Goal: Task Accomplishment & Management: Use online tool/utility

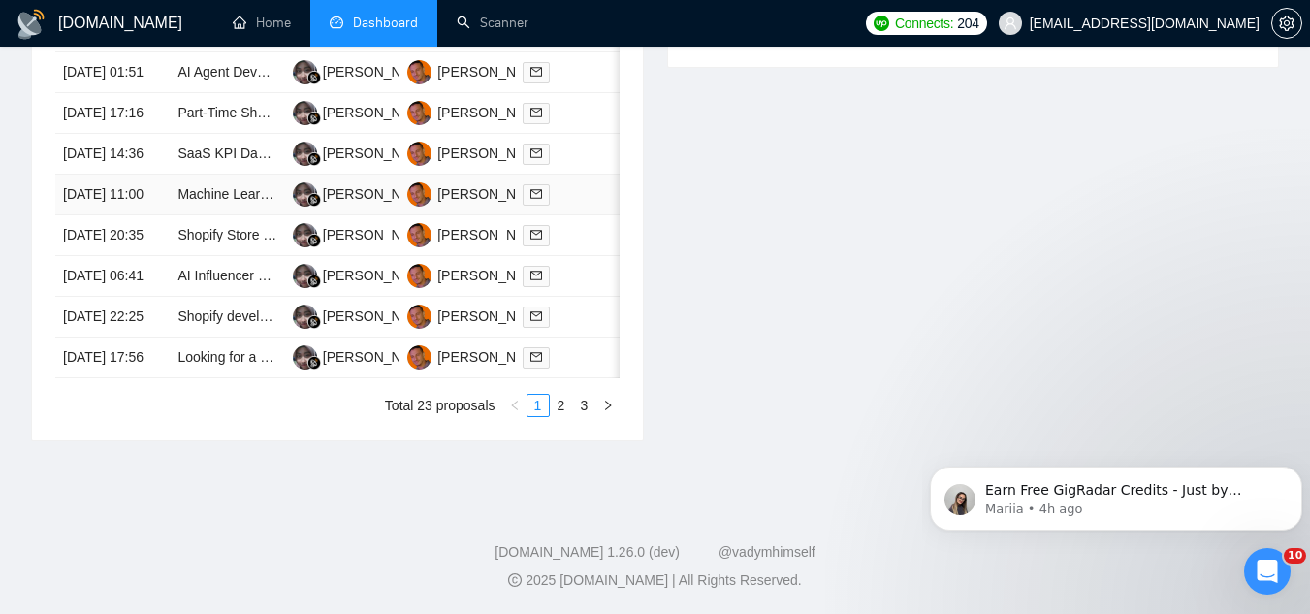
scroll to position [876, 0]
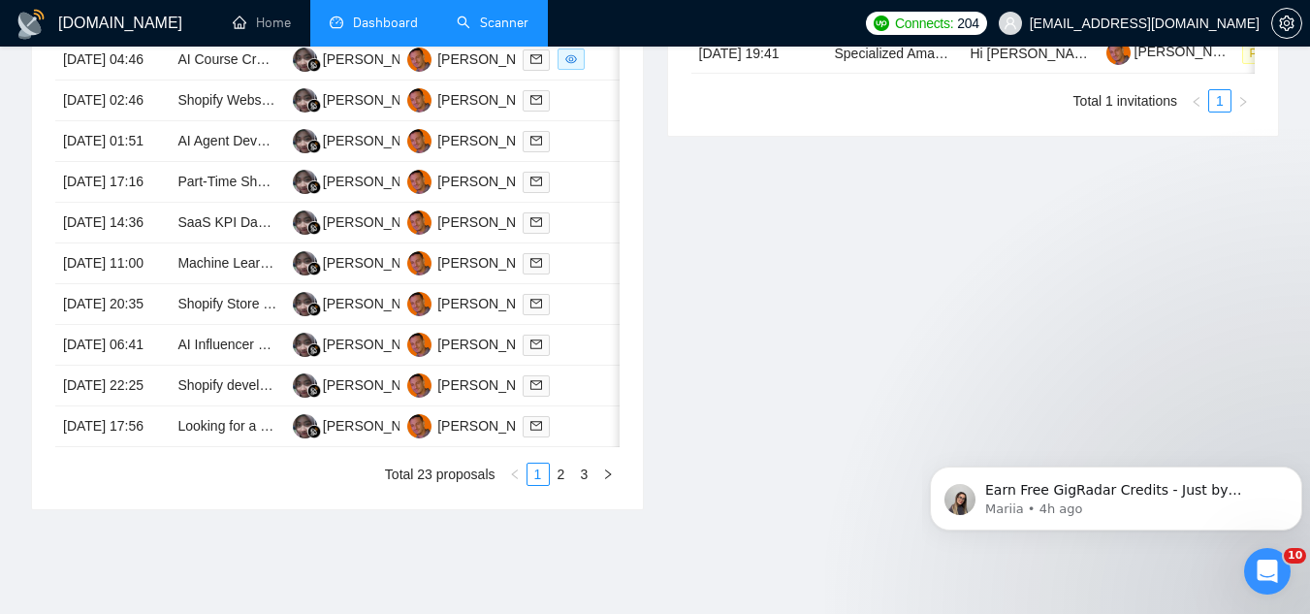
click at [527, 16] on link "Scanner" at bounding box center [493, 23] width 72 height 16
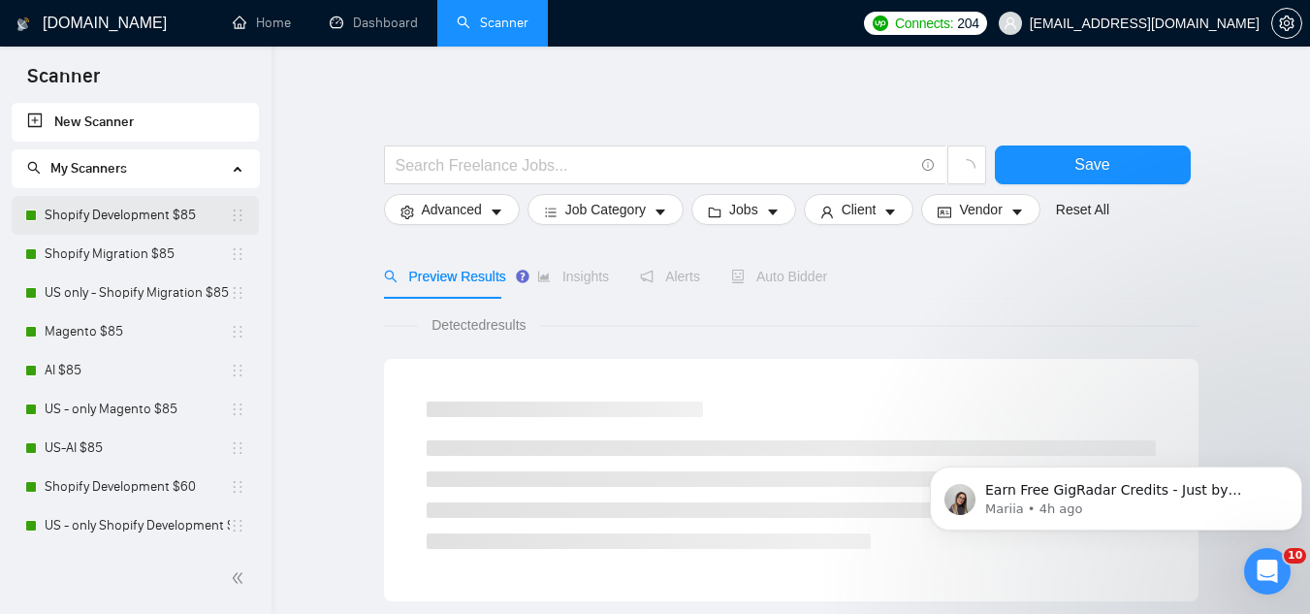
click at [115, 209] on link "Shopify Development $85" at bounding box center [137, 215] width 185 height 39
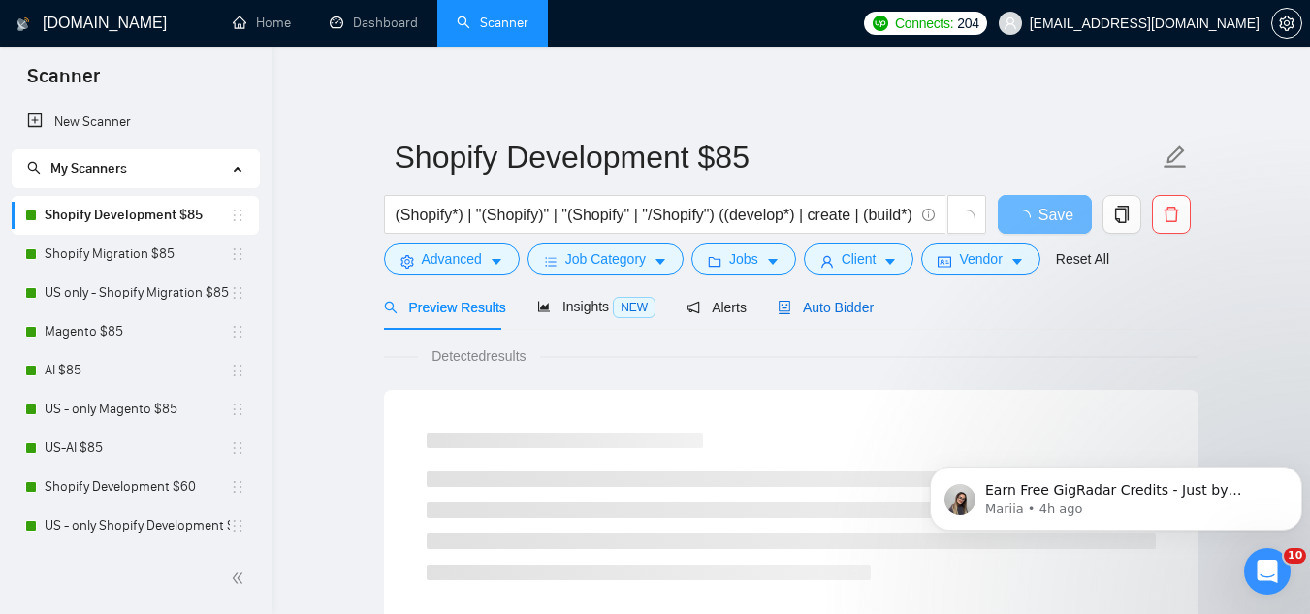
click at [819, 314] on span "Auto Bidder" at bounding box center [826, 308] width 96 height 16
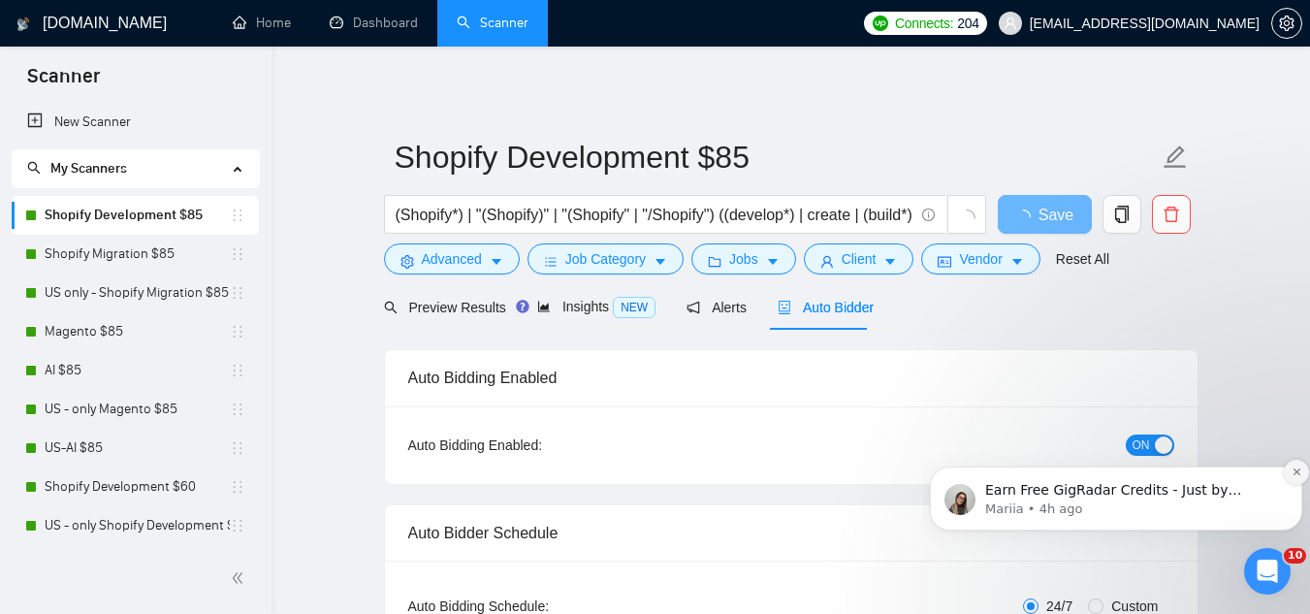
click at [1292, 474] on icon "Dismiss notification" at bounding box center [1297, 472] width 11 height 11
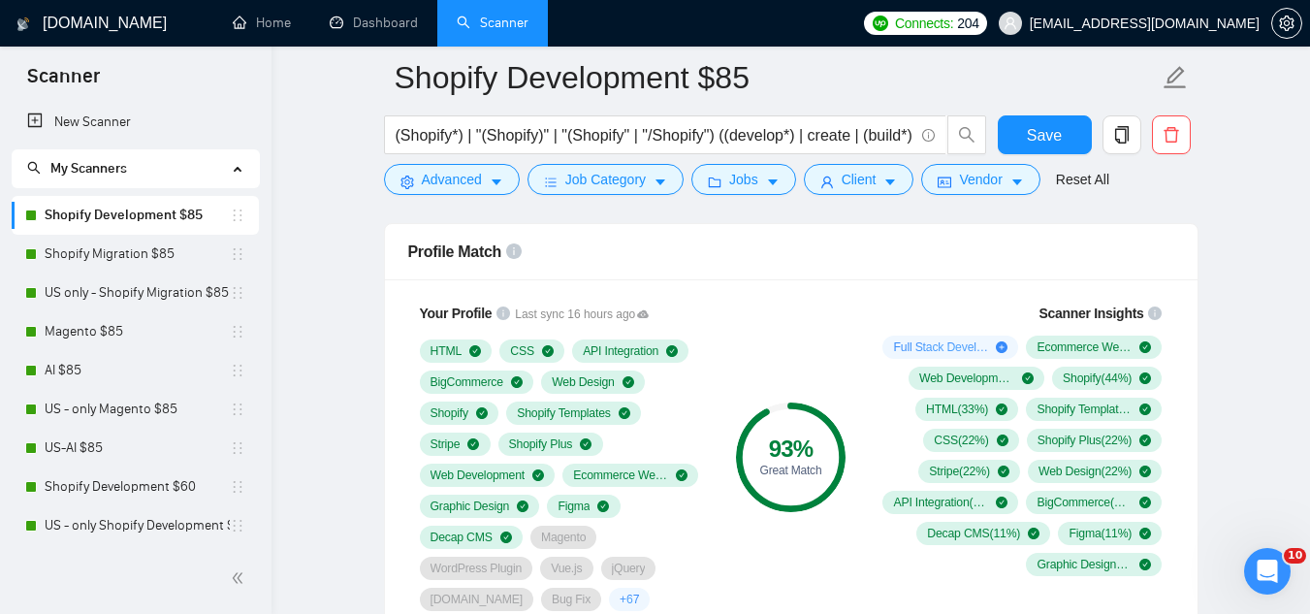
scroll to position [1261, 0]
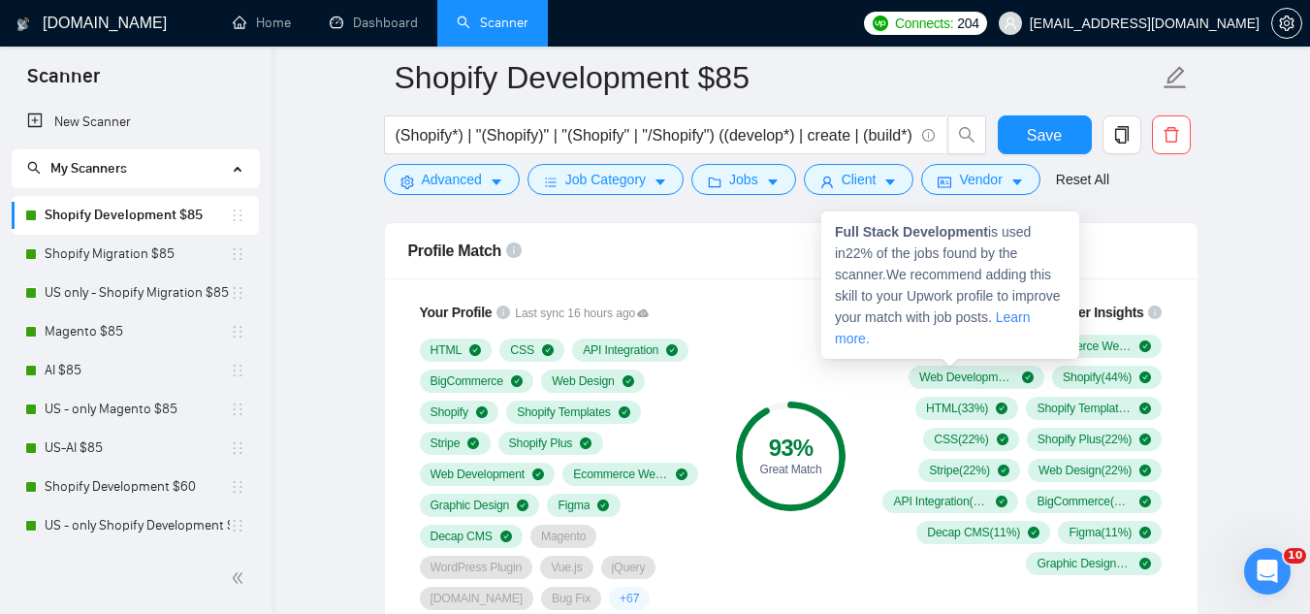
click at [843, 231] on strong "Full Stack Development" at bounding box center [911, 232] width 153 height 16
copy strong "Full Stack Development"
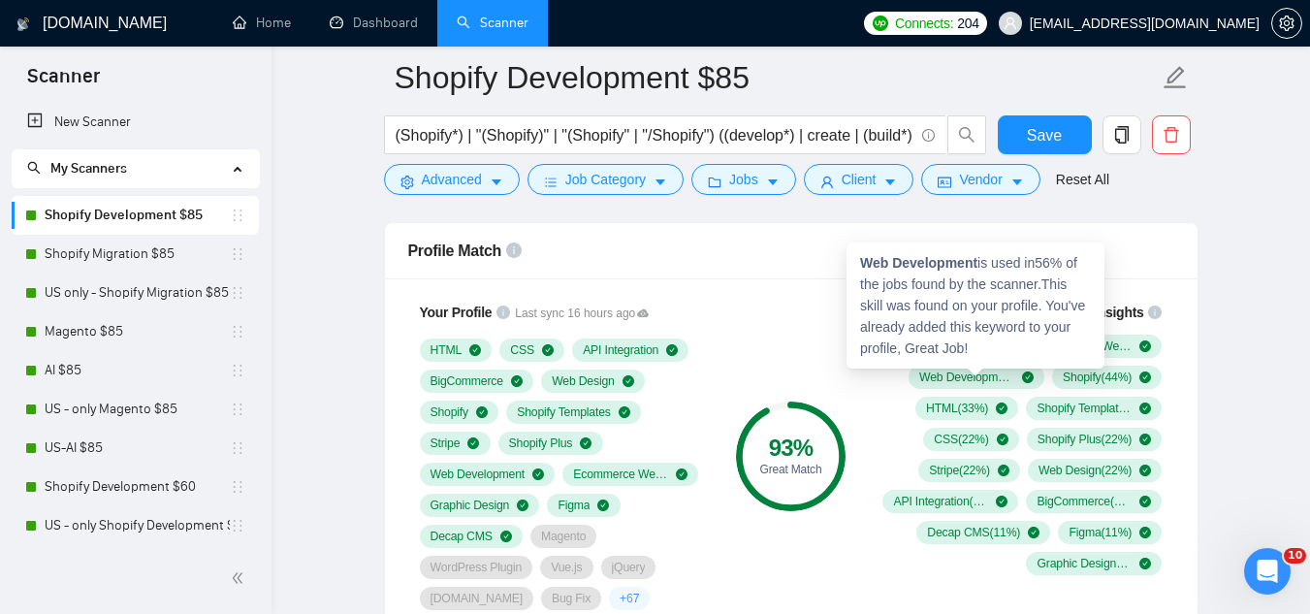
click at [867, 258] on strong "Web Development" at bounding box center [918, 263] width 117 height 16
copy strong "Web Development"
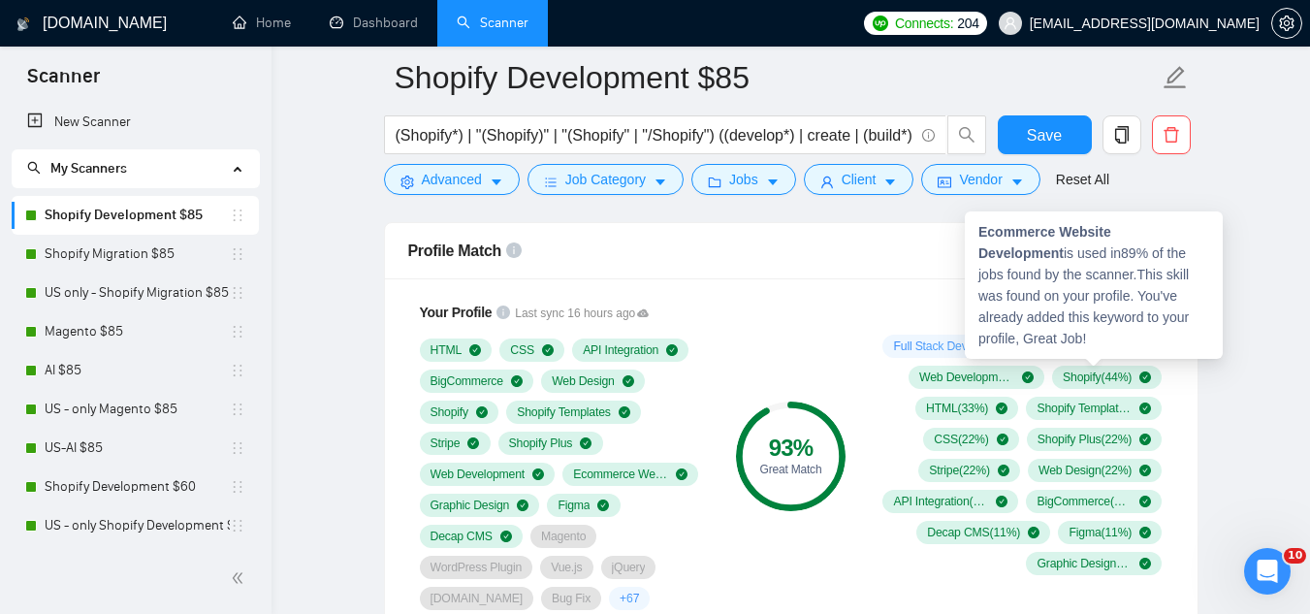
click at [981, 235] on strong "Ecommerce Website Development" at bounding box center [1045, 242] width 133 height 37
copy strong "Ecommerce Website Development"
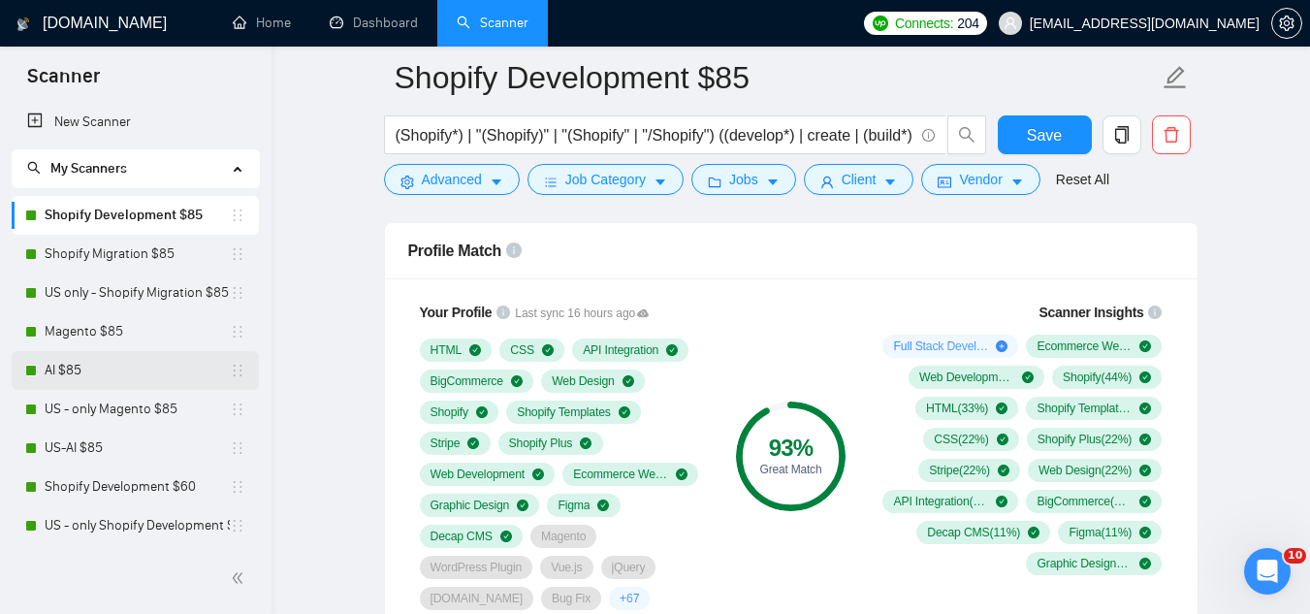
click at [134, 370] on link "AI $85" at bounding box center [137, 370] width 185 height 39
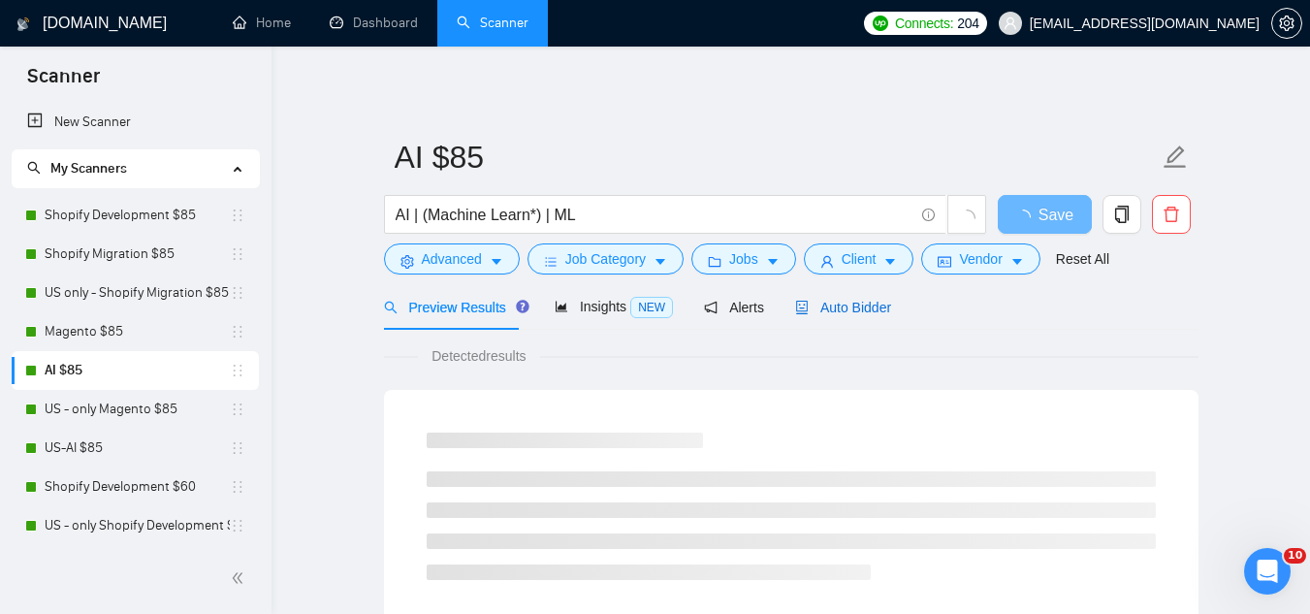
click at [857, 309] on span "Auto Bidder" at bounding box center [843, 308] width 96 height 16
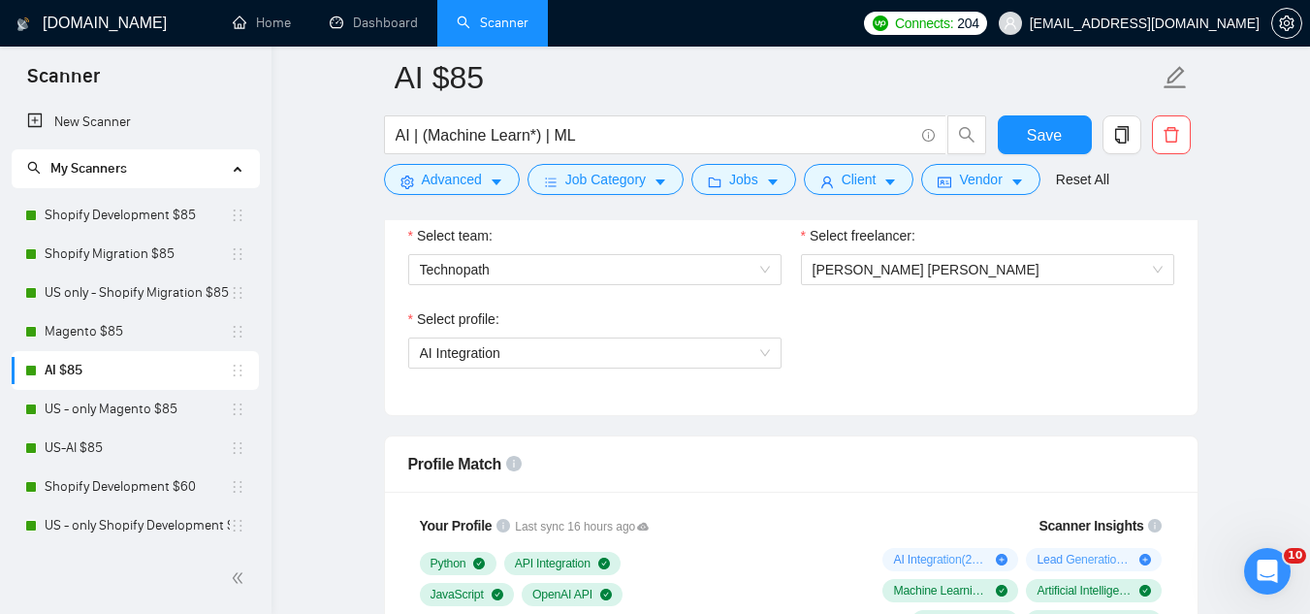
scroll to position [1261, 0]
